Goal: Find specific page/section: Find specific page/section

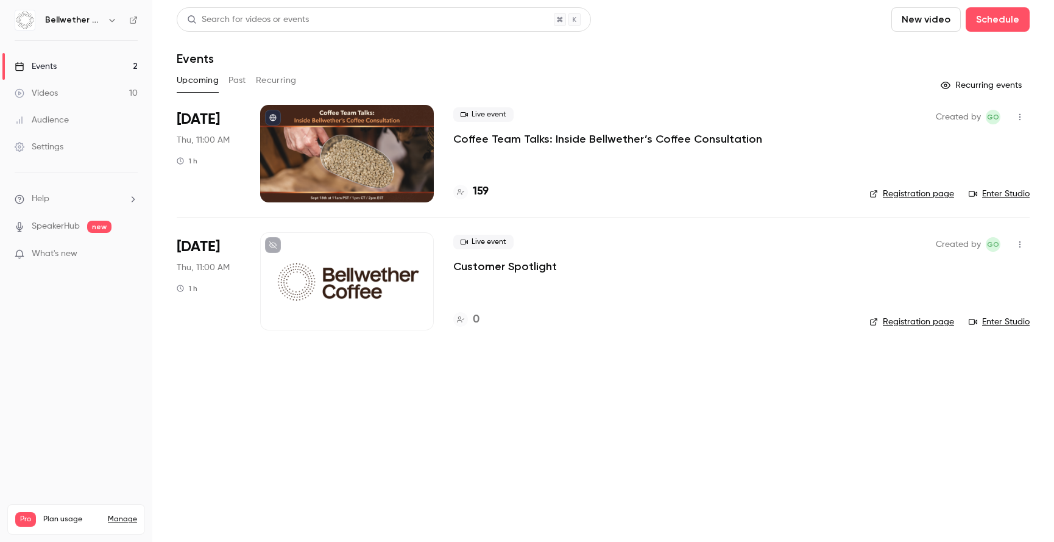
click at [430, 84] on div "Upcoming Past Recurring" at bounding box center [603, 81] width 853 height 20
click at [482, 187] on h4 "160" at bounding box center [481, 191] width 17 height 16
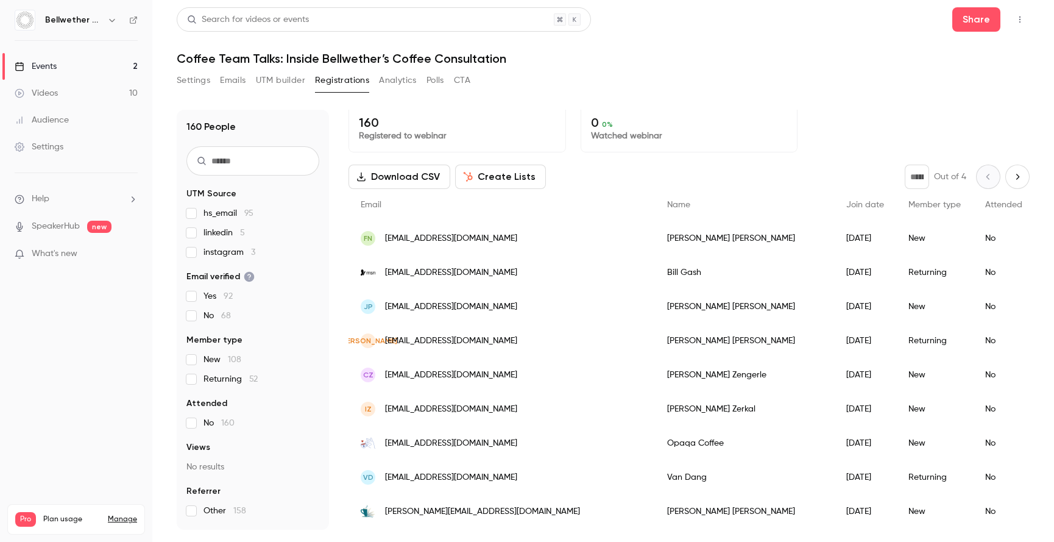
click at [211, 254] on span "instagram 3" at bounding box center [230, 252] width 52 height 12
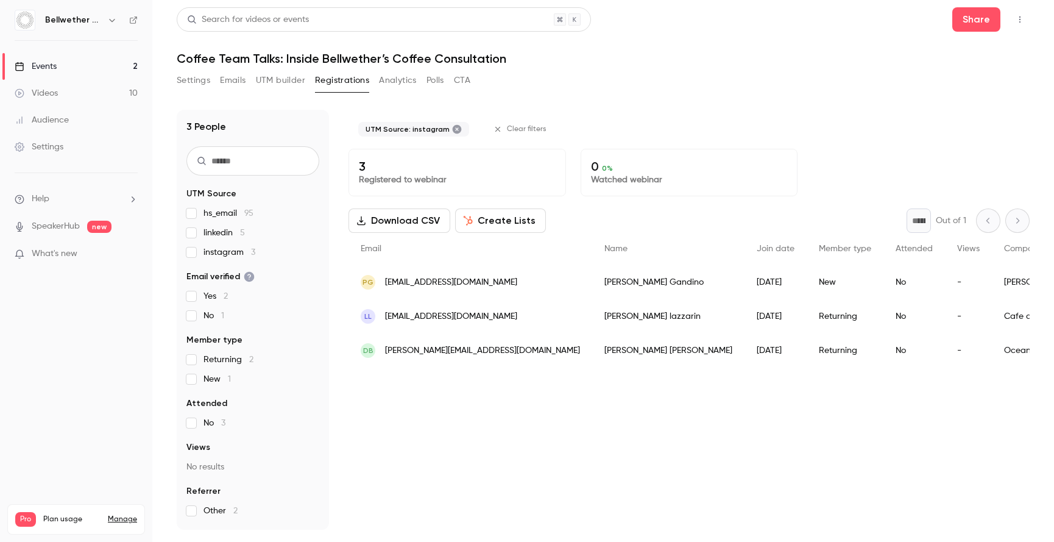
click at [211, 254] on span "instagram 3" at bounding box center [230, 252] width 52 height 12
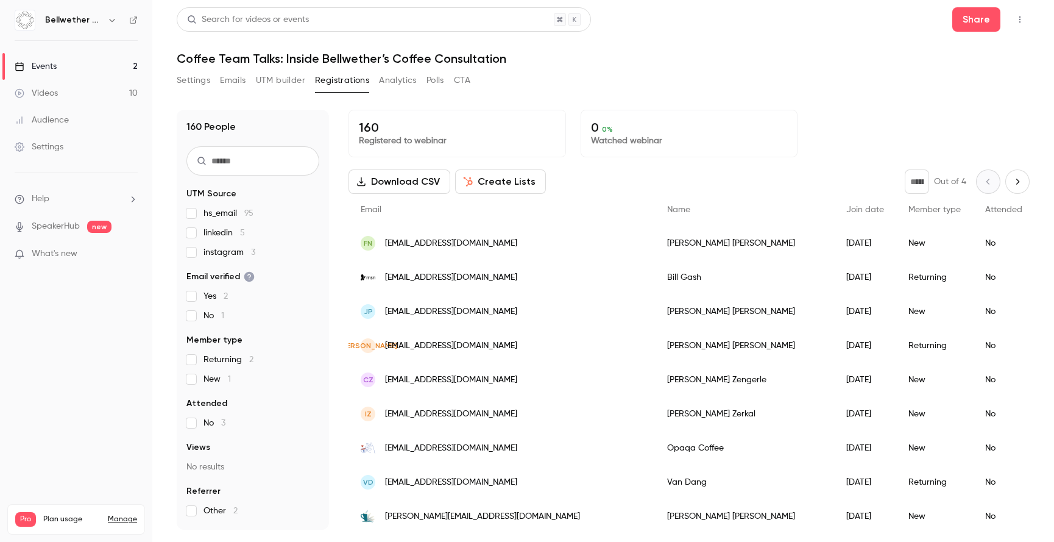
click at [211, 226] on div "hs_email 95 linkedin 5 instagram 3" at bounding box center [253, 232] width 133 height 51
click at [212, 233] on span "linkedin 5" at bounding box center [224, 233] width 41 height 12
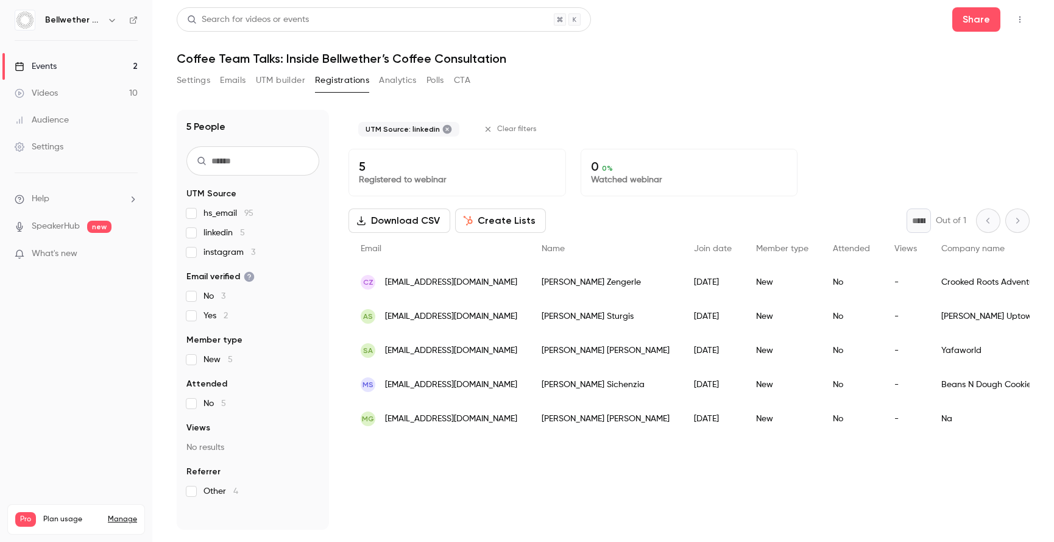
click at [212, 233] on span "linkedin 5" at bounding box center [224, 233] width 41 height 12
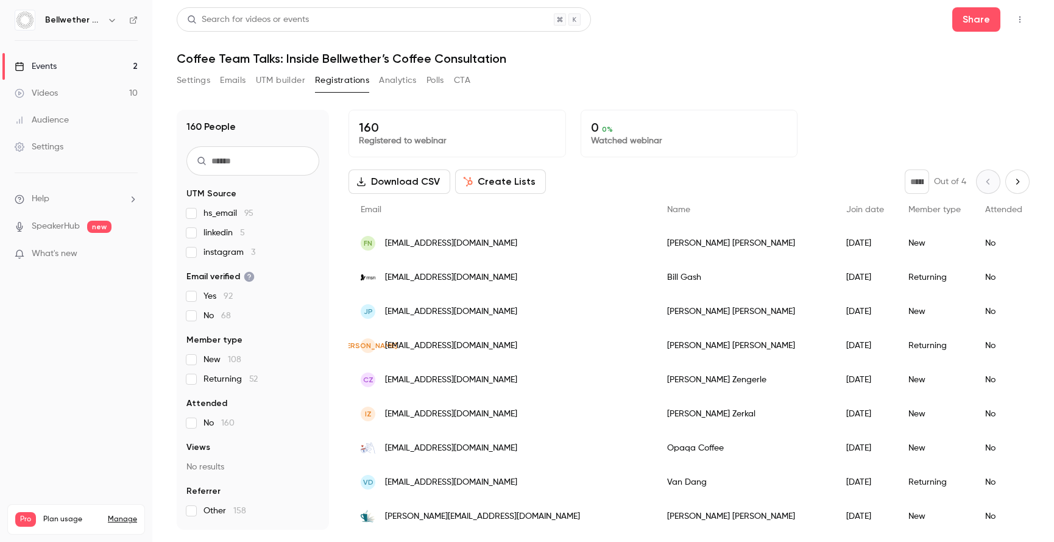
click at [214, 379] on span "Returning 52" at bounding box center [231, 379] width 54 height 12
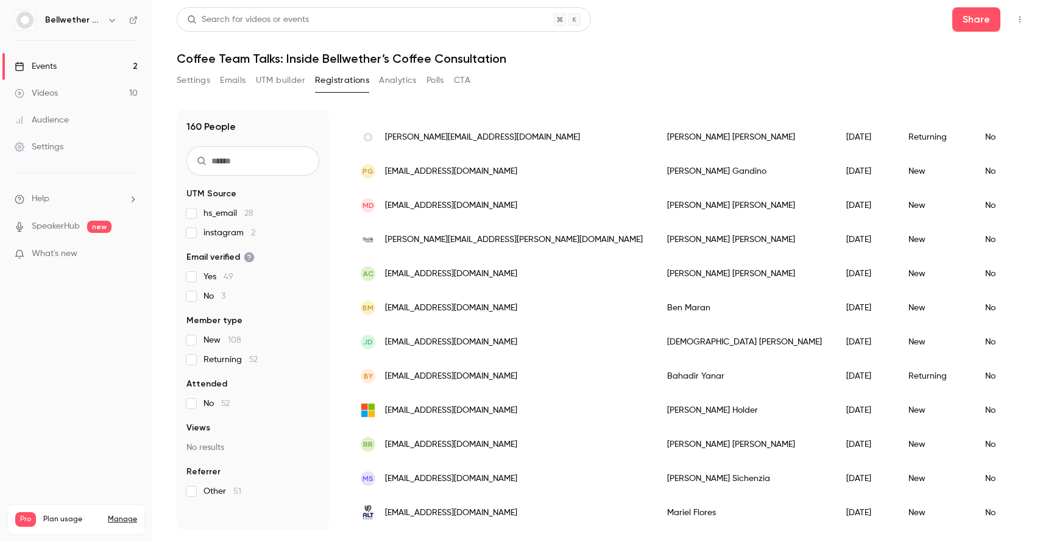
scroll to position [1412, 0]
click at [216, 509] on span "Other 158" at bounding box center [225, 511] width 43 height 12
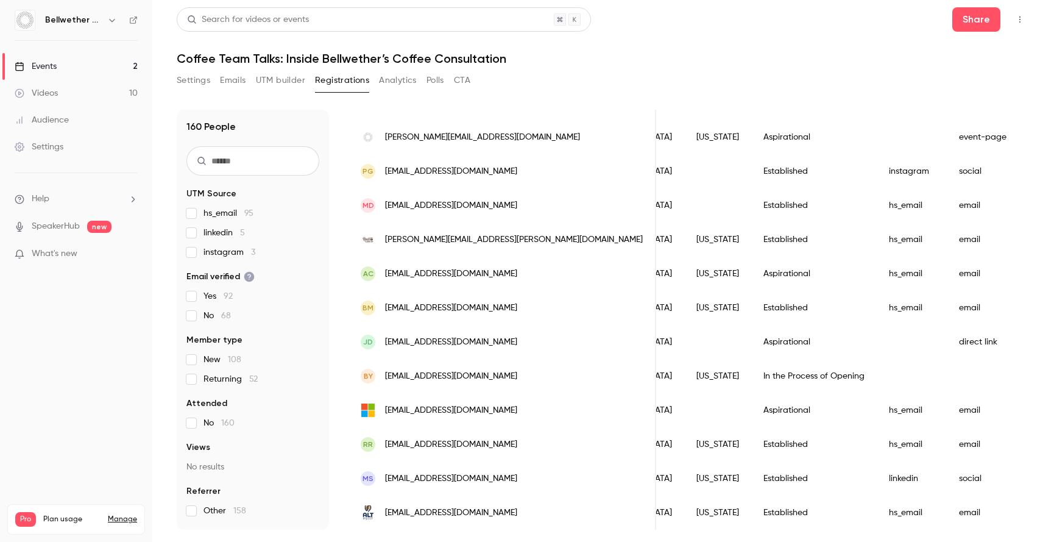
click at [403, 80] on button "Analytics" at bounding box center [398, 81] width 38 height 20
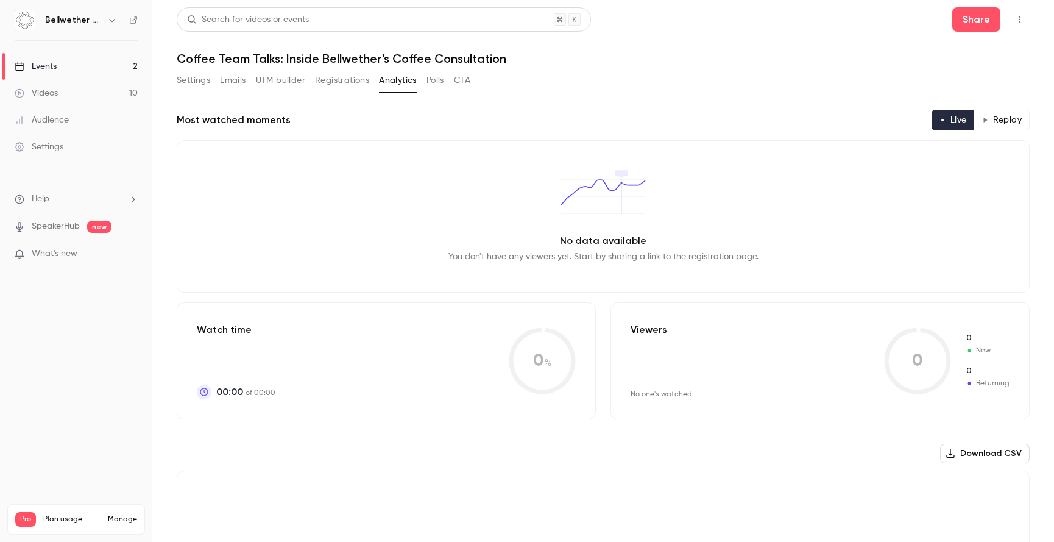
click at [438, 85] on button "Polls" at bounding box center [436, 81] width 18 height 20
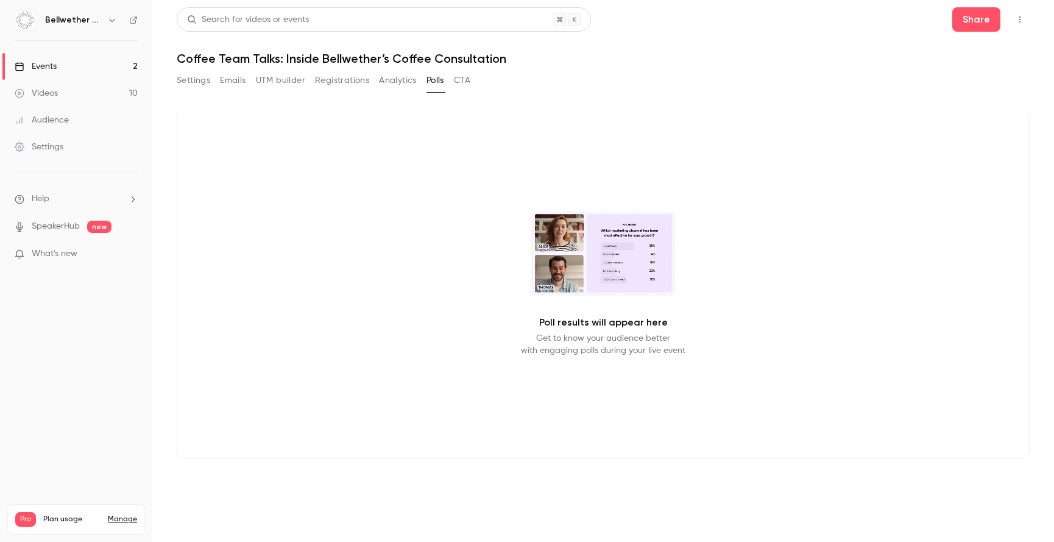
click at [471, 83] on button "CTA" at bounding box center [462, 81] width 16 height 20
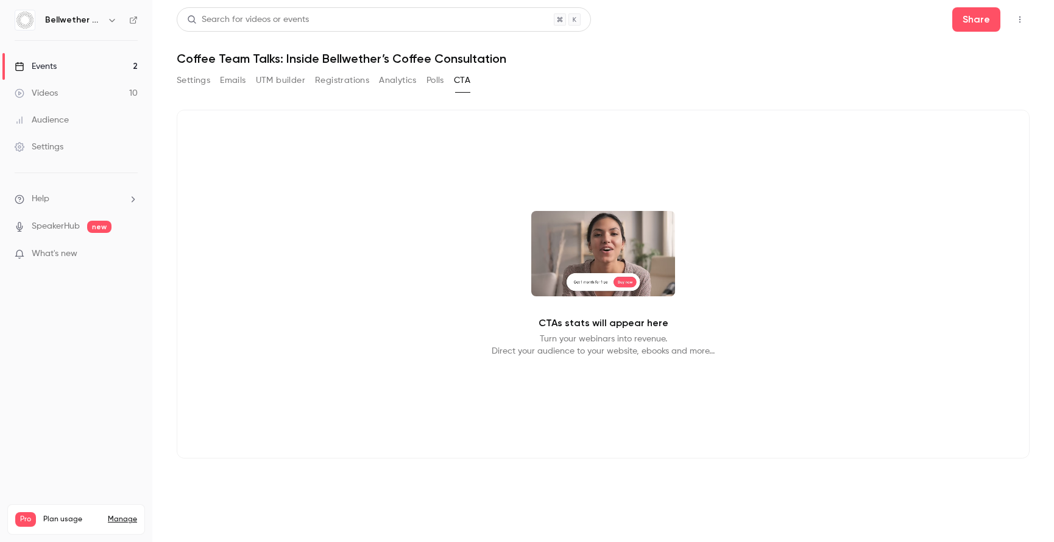
click at [283, 80] on button "UTM builder" at bounding box center [280, 81] width 49 height 20
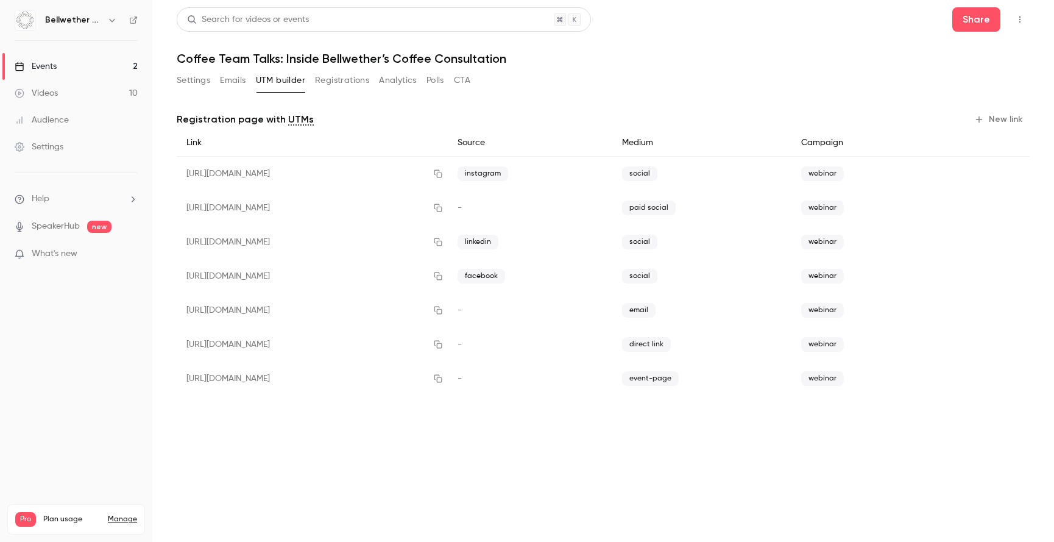
click at [230, 80] on button "Emails" at bounding box center [233, 81] width 26 height 20
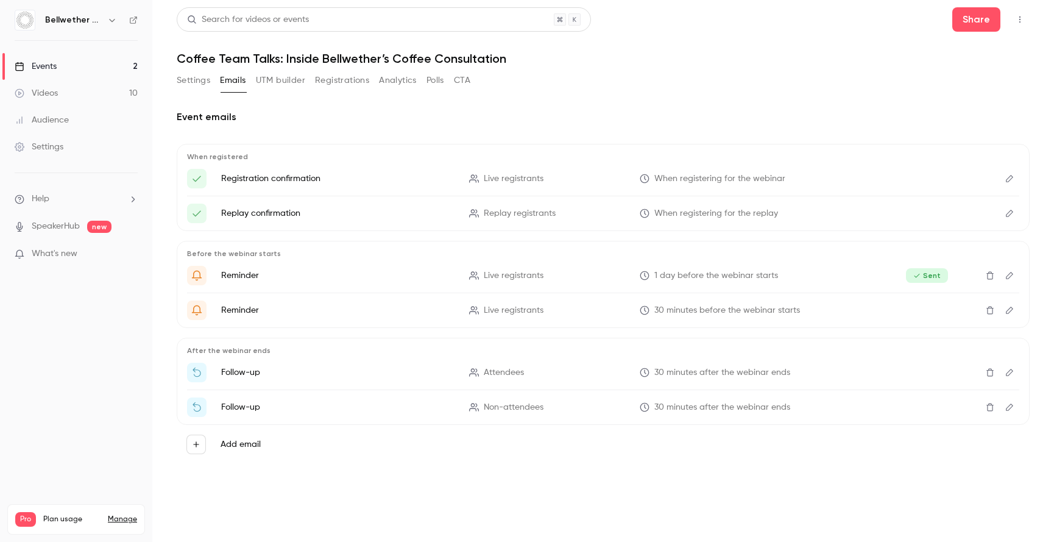
click at [195, 82] on button "Settings" at bounding box center [194, 81] width 34 height 20
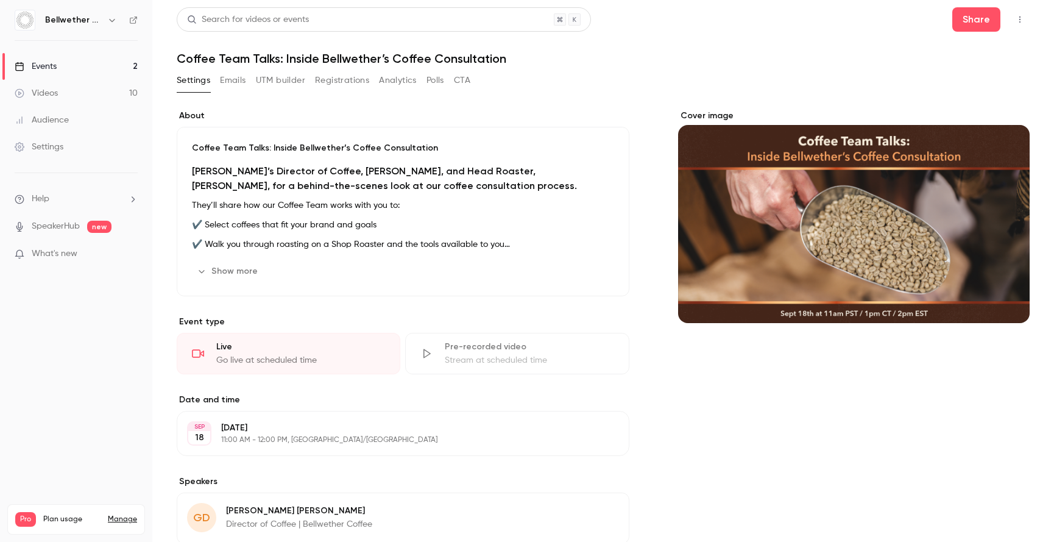
click at [52, 254] on span "What's new" at bounding box center [55, 253] width 46 height 13
click at [843, 46] on div at bounding box center [527, 271] width 1054 height 542
